Goal: Task Accomplishment & Management: Use online tool/utility

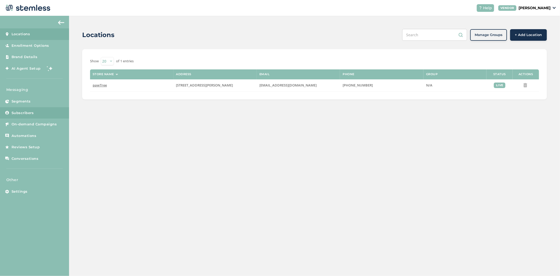
click at [31, 115] on span "Subscribers" at bounding box center [23, 112] width 22 height 5
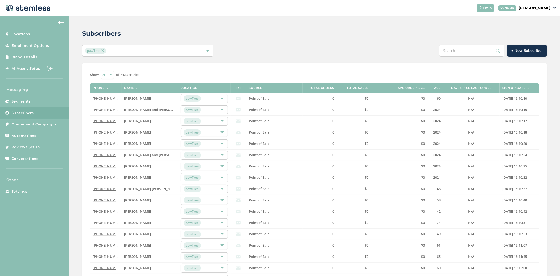
drag, startPoint x: 452, startPoint y: 47, endPoint x: 455, endPoint y: 48, distance: 2.7
click at [452, 47] on input "text" at bounding box center [471, 51] width 65 height 12
paste input "4235965881"
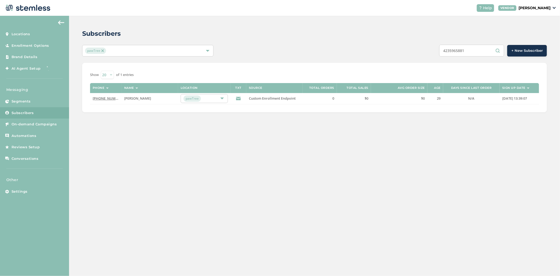
drag, startPoint x: 476, startPoint y: 51, endPoint x: 416, endPoint y: 48, distance: 60.5
click at [416, 48] on div "4235965881 + New Subscriber" at bounding box center [411, 51] width 271 height 12
paste input "3028848200"
drag, startPoint x: 472, startPoint y: 49, endPoint x: 329, endPoint y: 28, distance: 143.9
click at [403, 40] on div "Subscribers pawTree 3028848200 + New Subscriber Show 20 50 100 of 1 entries Pho…" at bounding box center [314, 71] width 491 height 110
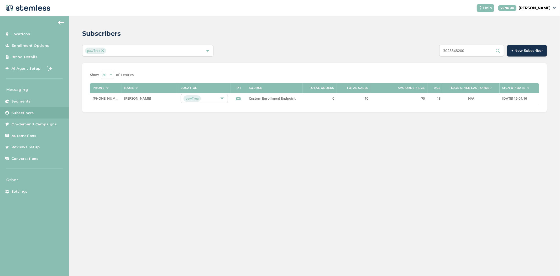
paste input "5732636016"
click at [369, 45] on div "5732636016 + New Subscriber" at bounding box center [411, 51] width 271 height 12
paste input "8325297467"
drag, startPoint x: 441, startPoint y: 56, endPoint x: 408, endPoint y: 53, distance: 33.5
click at [416, 54] on div "8325297467 + New Subscriber" at bounding box center [411, 51] width 271 height 12
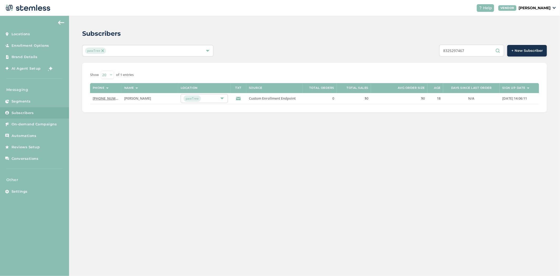
paste input "71634168"
drag, startPoint x: 459, startPoint y: 49, endPoint x: 381, endPoint y: 45, distance: 77.6
click at [402, 46] on div "7163416867 + New Subscriber" at bounding box center [411, 51] width 271 height 12
paste input "9032620003"
drag, startPoint x: 474, startPoint y: 48, endPoint x: 359, endPoint y: 35, distance: 115.8
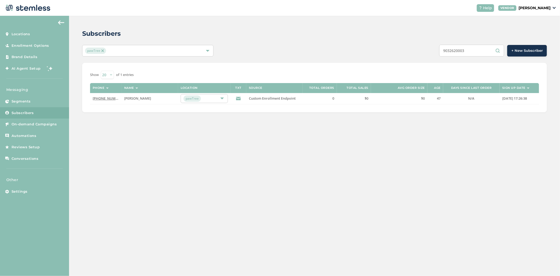
click at [382, 38] on div "Subscribers pawTree 9032620003 + New Subscriber Show 20 50 100 of 1 entries Pho…" at bounding box center [314, 71] width 491 height 110
paste input "2074967542"
drag, startPoint x: 476, startPoint y: 54, endPoint x: 446, endPoint y: 48, distance: 31.2
click at [451, 50] on input "2074967542" at bounding box center [471, 51] width 65 height 12
click at [468, 49] on input "2074967542" at bounding box center [471, 51] width 65 height 12
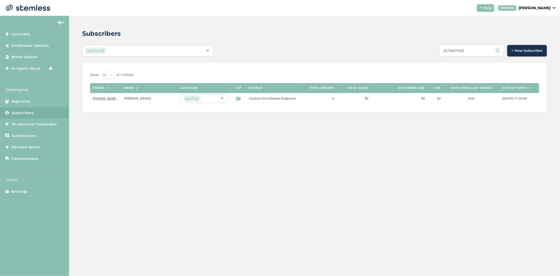
drag, startPoint x: 471, startPoint y: 49, endPoint x: 407, endPoint y: 45, distance: 64.2
click at [407, 45] on div "2074967542 + New Subscriber" at bounding box center [411, 51] width 271 height 12
paste input "6143901860"
drag, startPoint x: 476, startPoint y: 49, endPoint x: 350, endPoint y: 45, distance: 125.9
click at [354, 45] on div "6143901860 + New Subscriber" at bounding box center [411, 51] width 271 height 12
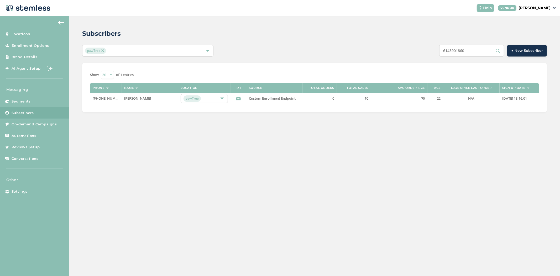
paste input "4042680926"
drag, startPoint x: 476, startPoint y: 50, endPoint x: 379, endPoint y: 42, distance: 97.5
click at [388, 43] on div "Subscribers pawTree 4042680926 + New Subscriber Show 20 50 100 of 1 entries Pho…" at bounding box center [314, 71] width 491 height 110
paste input "3524061640"
drag, startPoint x: 476, startPoint y: 48, endPoint x: 393, endPoint y: 36, distance: 84.6
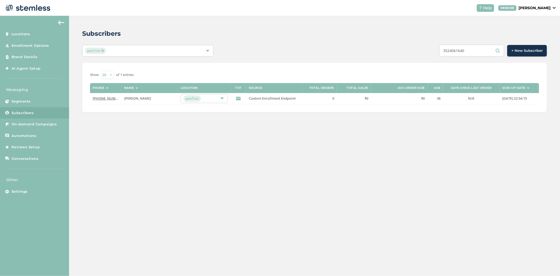
click at [411, 41] on div "Subscribers pawTree 3524061640 + New Subscriber Show 20 50 100 of 1 entries Pho…" at bounding box center [314, 71] width 491 height 110
paste input "8436427556"
drag, startPoint x: 474, startPoint y: 52, endPoint x: 397, endPoint y: 45, distance: 77.6
click at [410, 46] on div "8436427556 + New Subscriber" at bounding box center [411, 51] width 271 height 12
paste input "3214749289"
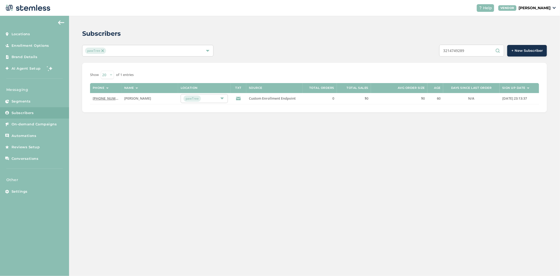
drag, startPoint x: 456, startPoint y: 51, endPoint x: 358, endPoint y: 48, distance: 98.3
click at [372, 45] on div "3214749289 + New Subscriber" at bounding box center [411, 51] width 271 height 12
paste input "865260921"
drag, startPoint x: 476, startPoint y: 51, endPoint x: 388, endPoint y: 38, distance: 88.7
click at [394, 41] on div "Subscribers pawTree 8652609219 + New Subscriber Show 20 50 100 of 1 entries Pho…" at bounding box center [314, 71] width 491 height 110
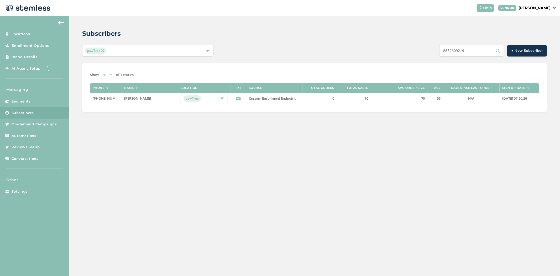
paste input "152364750"
drag, startPoint x: 467, startPoint y: 50, endPoint x: 383, endPoint y: 48, distance: 84.1
click at [409, 49] on div "8152364750 + New Subscriber" at bounding box center [411, 51] width 271 height 12
paste input "7707719743"
drag, startPoint x: 481, startPoint y: 53, endPoint x: 367, endPoint y: 41, distance: 114.3
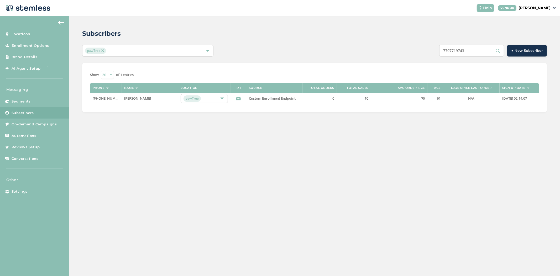
click at [380, 43] on div "Subscribers pawTree 7707719743 + New Subscriber Show 20 50 100 of 1 entries Pho…" at bounding box center [314, 71] width 491 height 110
paste input "027041647"
drag, startPoint x: 472, startPoint y: 53, endPoint x: 352, endPoint y: 48, distance: 120.4
click at [372, 48] on div "7027041647 + New Subscriber" at bounding box center [411, 51] width 271 height 12
paste input "3185829904"
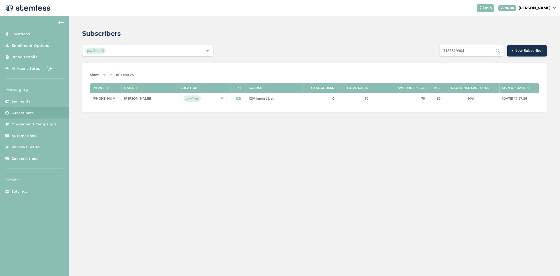
drag, startPoint x: 477, startPoint y: 53, endPoint x: 407, endPoint y: 46, distance: 71.0
click at [409, 46] on div "3185829904 + New Subscriber" at bounding box center [411, 51] width 271 height 12
paste input "47332901"
drag, startPoint x: 458, startPoint y: 52, endPoint x: 369, endPoint y: 41, distance: 89.4
click at [377, 43] on div "Subscribers pawTree 3473329014 + New Subscriber Show 20 50 100 of 1 entries Pho…" at bounding box center [314, 71] width 491 height 110
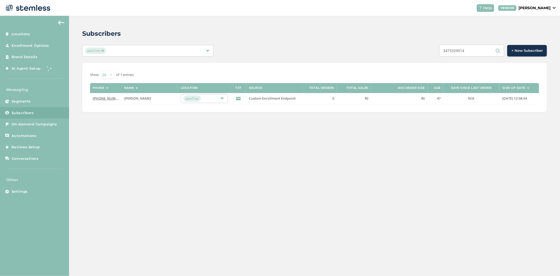
paste input "8324883556"
drag, startPoint x: 422, startPoint y: 46, endPoint x: 395, endPoint y: 44, distance: 27.1
click at [395, 45] on div "8324883556 + New Subscriber" at bounding box center [411, 51] width 271 height 12
paste input "3303330362"
click at [400, 43] on div "Subscribers pawTree 3303330362 + New Subscriber Show 20 50 100 of 1 entries Pho…" at bounding box center [314, 71] width 491 height 110
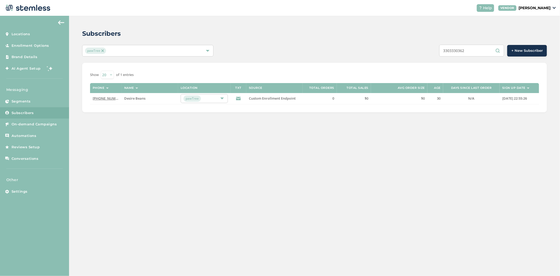
paste input "2313904835"
drag, startPoint x: 485, startPoint y: 54, endPoint x: 385, endPoint y: 48, distance: 100.5
click at [398, 48] on div "2313904835 + New Subscriber" at bounding box center [411, 51] width 271 height 12
paste input "765513650"
drag, startPoint x: 419, startPoint y: 48, endPoint x: 348, endPoint y: 48, distance: 70.9
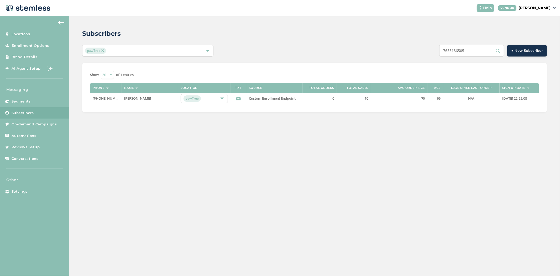
click at [387, 48] on div "7655136505 + New Subscriber" at bounding box center [411, 51] width 271 height 12
paste input "5163153844"
drag, startPoint x: 473, startPoint y: 52, endPoint x: 352, endPoint y: 45, distance: 121.0
click at [386, 46] on div "5163153844 + New Subscriber" at bounding box center [411, 51] width 271 height 12
paste input "8125835298"
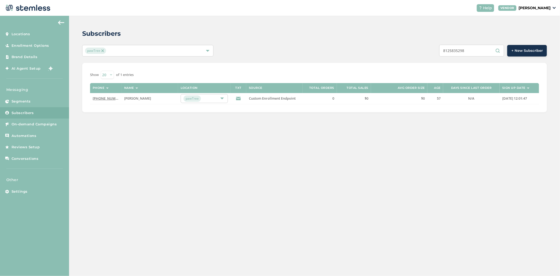
drag, startPoint x: 477, startPoint y: 48, endPoint x: 398, endPoint y: 46, distance: 78.3
click at [404, 46] on div "8125835298 + New Subscriber" at bounding box center [411, 51] width 271 height 12
paste input "3462984095"
drag, startPoint x: 476, startPoint y: 50, endPoint x: 352, endPoint y: 25, distance: 126.7
click at [357, 27] on div "Subscribers pawTree 3462984095 + New Subscriber Show 20 50 100 of 1 entries Pho…" at bounding box center [314, 71] width 491 height 110
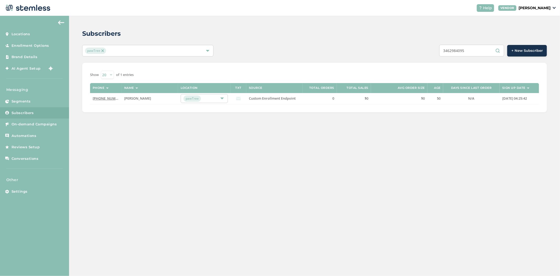
paste input "417293990"
drag, startPoint x: 448, startPoint y: 49, endPoint x: 380, endPoint y: 42, distance: 68.6
click at [395, 44] on div "Subscribers pawTree 4172939905 + New Subscriber Show 20 50 100 of 1 entries Pho…" at bounding box center [314, 71] width 491 height 110
paste input "9417161064"
drag, startPoint x: 472, startPoint y: 49, endPoint x: 361, endPoint y: 43, distance: 111.3
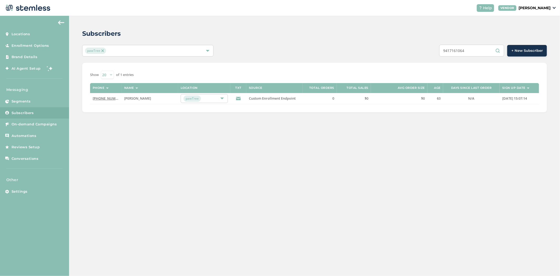
click at [389, 43] on div "Subscribers pawTree 9417161064 + New Subscriber Show 20 50 100 of 1 entries Pho…" at bounding box center [314, 71] width 491 height 110
paste input "8053301189"
click at [396, 40] on div "Subscribers pawTree 8053301189 + New Subscriber Show 20 50 100 of 1 entries Pho…" at bounding box center [314, 71] width 491 height 110
paste input "636290446"
click at [363, 33] on div "Subscribers pawTree 6362904469 + New Subscriber Show 20 50 100 of 1 entries Pho…" at bounding box center [314, 71] width 491 height 110
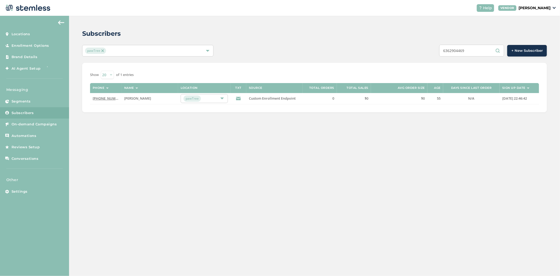
paste input "027080545"
drag, startPoint x: 474, startPoint y: 48, endPoint x: 392, endPoint y: 43, distance: 82.3
click at [408, 44] on div "Subscribers pawTree 6027080545 + New Subscriber Show 20 50 100 of 1 entries Pho…" at bounding box center [314, 71] width 491 height 110
paste input "4026177999"
drag, startPoint x: 482, startPoint y: 48, endPoint x: 364, endPoint y: 44, distance: 118.2
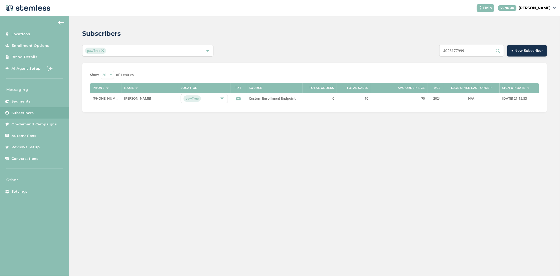
click at [408, 46] on div "4026177999 + New Subscriber" at bounding box center [411, 51] width 271 height 12
paste input "2056410780"
drag, startPoint x: 471, startPoint y: 47, endPoint x: 427, endPoint y: 48, distance: 44.1
click at [429, 48] on div "2056410780 + New Subscriber" at bounding box center [411, 51] width 271 height 12
paste input "9706919419"
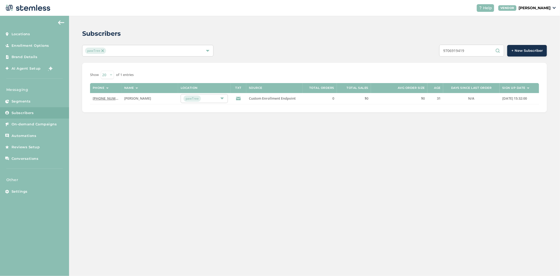
drag, startPoint x: 468, startPoint y: 51, endPoint x: 385, endPoint y: 41, distance: 83.5
click at [392, 42] on div "Subscribers pawTree 9706919419 + New Subscriber Show 20 50 100 of 1 entries Pho…" at bounding box center [314, 71] width 491 height 110
paste input "8433048737"
drag, startPoint x: 474, startPoint y: 49, endPoint x: 412, endPoint y: 49, distance: 62.0
click at [416, 49] on div "8433048737 + New Subscriber" at bounding box center [411, 51] width 271 height 12
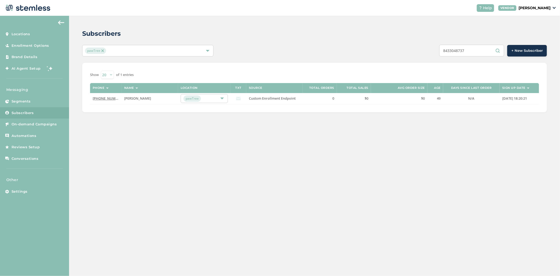
paste input "7347429215"
drag, startPoint x: 474, startPoint y: 49, endPoint x: 393, endPoint y: 45, distance: 81.5
click at [397, 46] on div "7347429215 + New Subscriber" at bounding box center [411, 51] width 271 height 12
paste input "4079681660"
drag, startPoint x: 479, startPoint y: 51, endPoint x: 363, endPoint y: 47, distance: 115.9
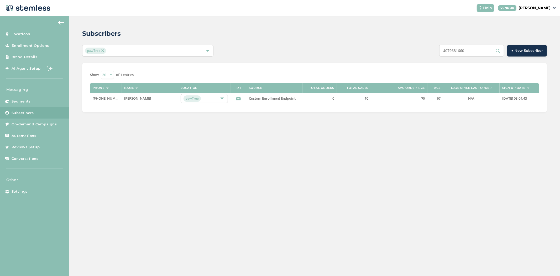
click at [381, 47] on div "4079681660 + New Subscriber" at bounding box center [411, 51] width 271 height 12
paste input "9893950345"
drag, startPoint x: 469, startPoint y: 49, endPoint x: 391, endPoint y: 50, distance: 78.0
click at [419, 49] on div "9893950345 + New Subscriber" at bounding box center [411, 51] width 271 height 12
paste input "5414753086"
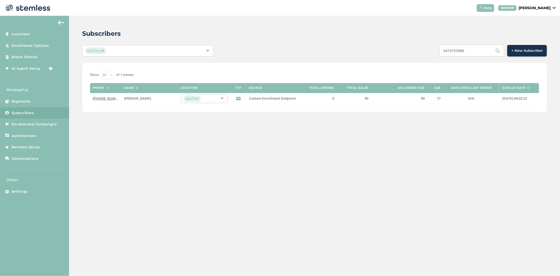
drag, startPoint x: 477, startPoint y: 49, endPoint x: 316, endPoint y: 38, distance: 160.6
click at [361, 42] on div "Subscribers pawTree 5414753086 + New Subscriber Show 20 50 100 of 1 entries Pho…" at bounding box center [314, 71] width 491 height 110
paste input "7352804"
click at [299, 41] on div "Subscribers pawTree 5735280486 + New Subscriber Show 20 50 100 of 1 entries Pho…" at bounding box center [314, 71] width 491 height 110
paste input "931200317"
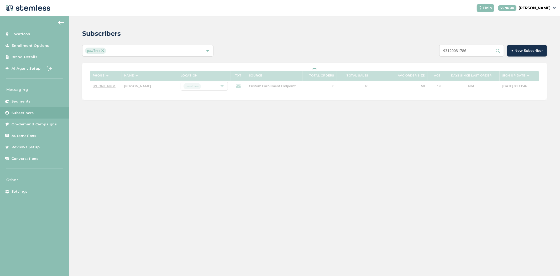
drag, startPoint x: 476, startPoint y: 51, endPoint x: 371, endPoint y: 49, distance: 105.9
click at [376, 49] on div "93120031786 + New Subscriber" at bounding box center [411, 51] width 271 height 12
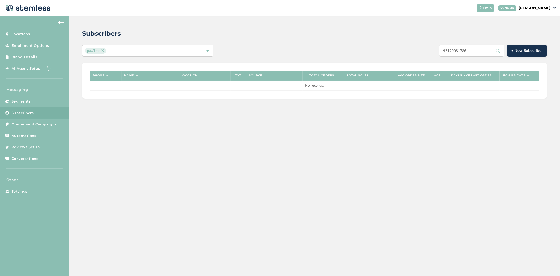
paste input "text"
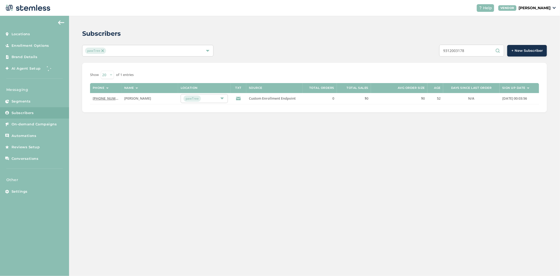
drag, startPoint x: 487, startPoint y: 45, endPoint x: 407, endPoint y: 44, distance: 80.6
click at [407, 45] on div "9312003178 + New Subscriber" at bounding box center [411, 51] width 271 height 12
paste input "202617883"
type input "2026178838"
click at [540, 7] on p "[PERSON_NAME]" at bounding box center [535, 8] width 32 height 6
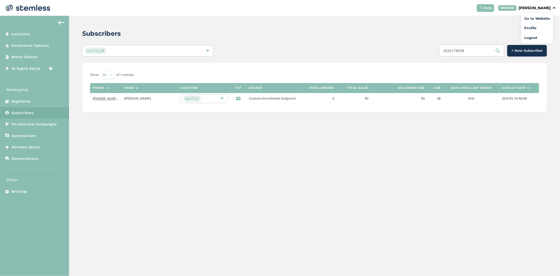
click at [533, 38] on link "Logout" at bounding box center [537, 37] width 26 height 5
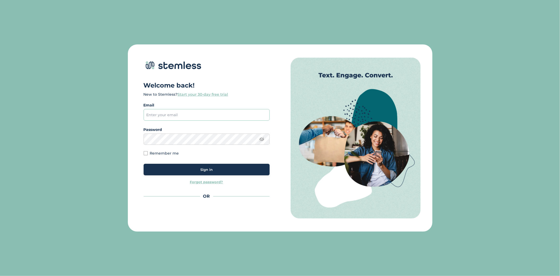
click at [210, 111] on input "email" at bounding box center [207, 115] width 126 height 12
type input "[PERSON_NAME][EMAIL_ADDRESS][DOMAIN_NAME]"
click at [232, 171] on div "Sign in" at bounding box center [207, 169] width 118 height 5
